Goal: Use online tool/utility

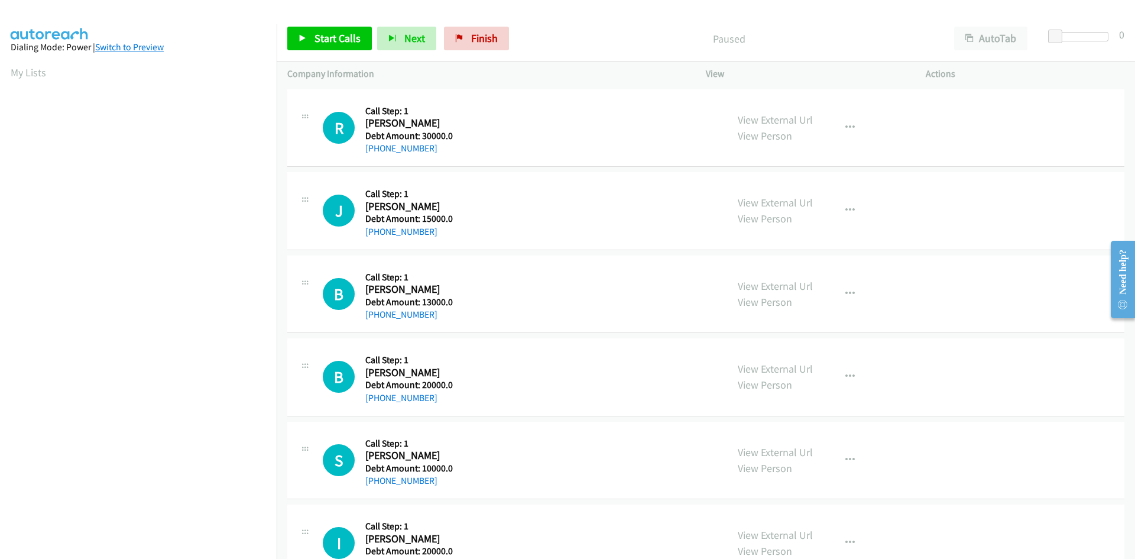
click at [136, 47] on link "Switch to Preview" at bounding box center [129, 46] width 69 height 11
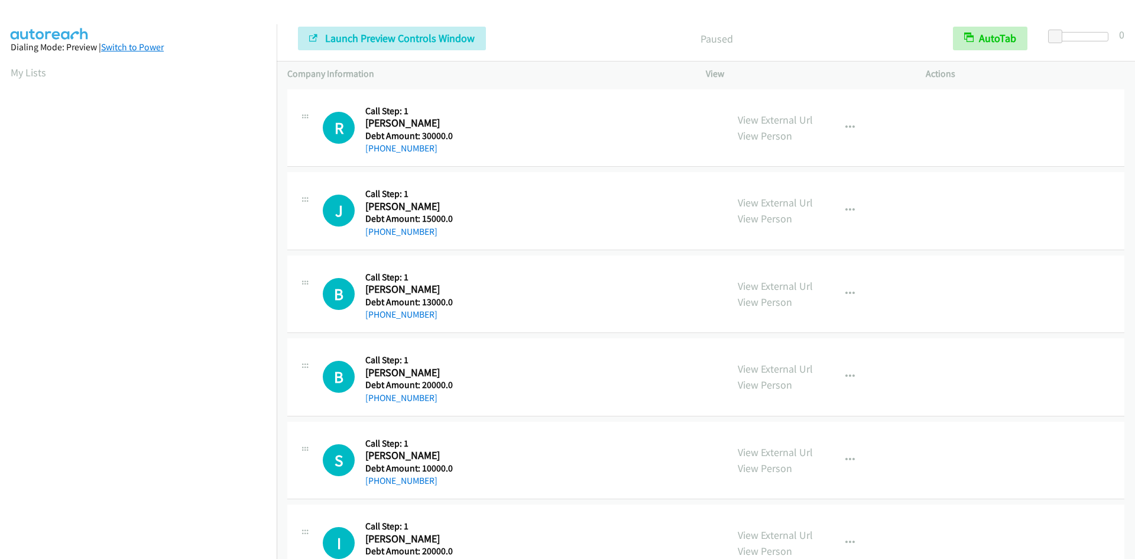
click at [151, 47] on link "Switch to Power" at bounding box center [132, 46] width 63 height 11
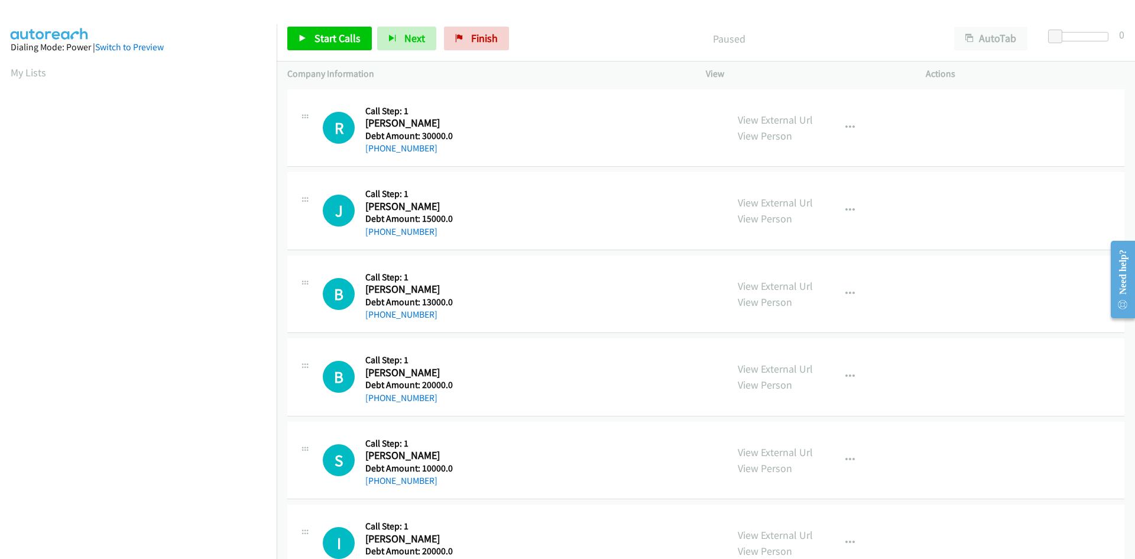
scroll to position [67, 0]
